Goal: Task Accomplishment & Management: Complete application form

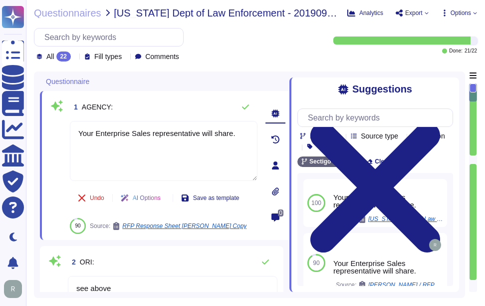
type textarea "Your Enterprise Sales representative will share."
type textarea "see above"
type textarea "[PERSON_NAME][EMAIL_ADDRESS][PERSON_NAME][DOMAIN_NAME]"
type textarea "Sectigo Certificate Manager and public certificates"
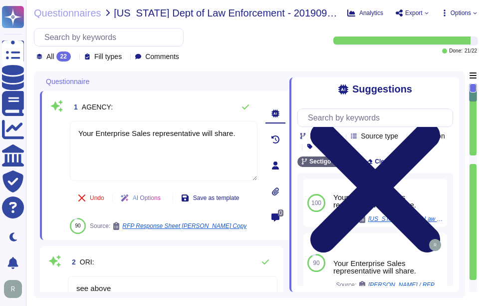
click at [451, 85] on icon at bounding box center [376, 187] width 156 height 208
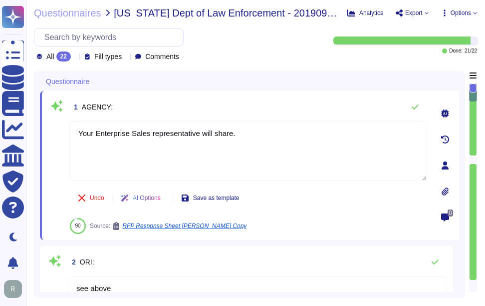
type textarea "Sectigo uses the Google Cloud Platform as its cloud service provider. The compa…"
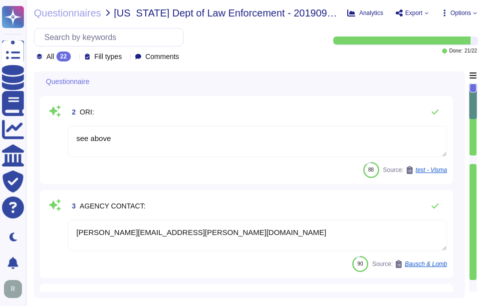
type textarea "Sectigo provides the following products and services: 1. Digital identity solut…"
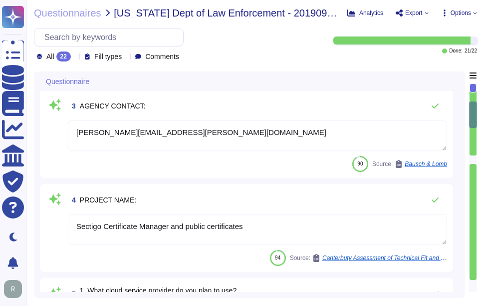
type textarea "Sectigo provides the following products and services: 1. Digital identity solut…"
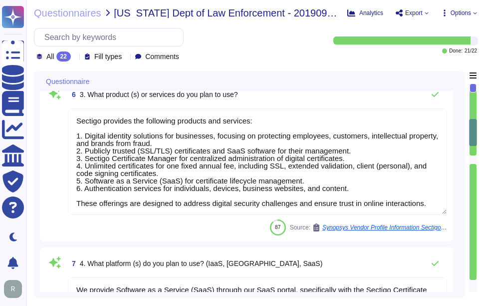
type textarea "We provide Software as a Service (SaaS) through our SaaS portal, specifically w…"
type textarea "no"
type textarea "Yes, the cloud service provider's data centers used for the transmission, stora…"
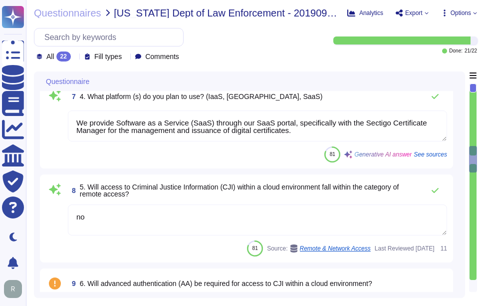
scroll to position [849, 0]
type textarea "- Secaucus, [US_STATE], [GEOGRAPHIC_DATA] - [GEOGRAPHIC_DATA], [GEOGRAPHIC_DATA…"
type textarea "Yes, the encryption requirements are being met. The policy specifies the use of…"
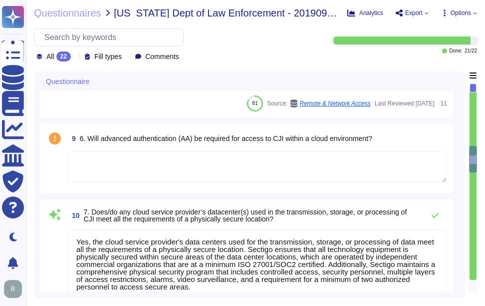
scroll to position [1, 0]
